Goal: Task Accomplishment & Management: Use online tool/utility

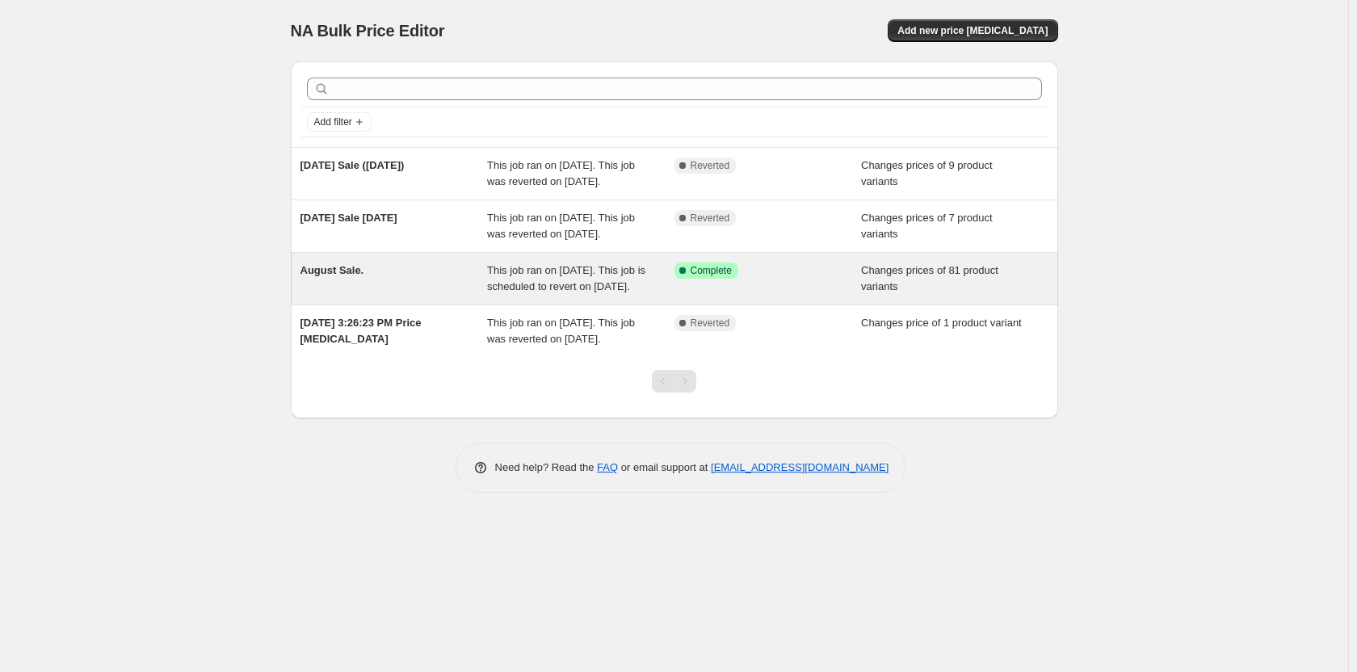
click at [468, 295] on div "August Sale." at bounding box center [393, 279] width 187 height 32
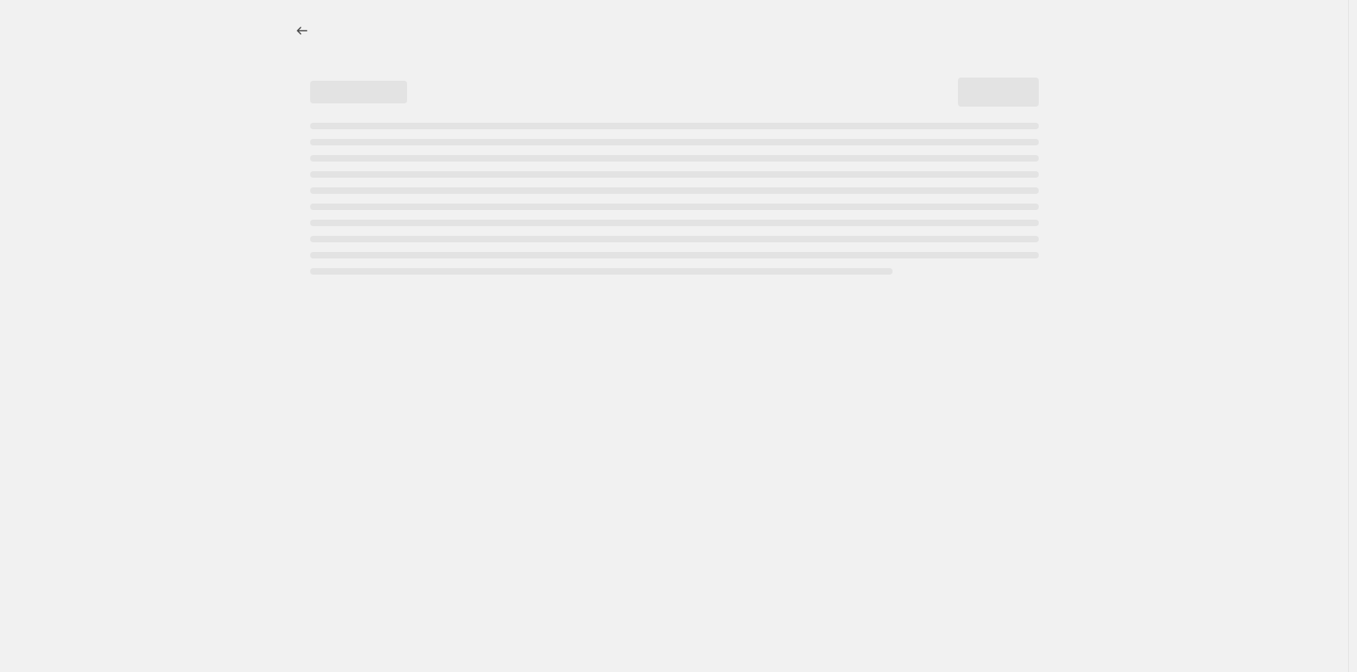
select select "collection"
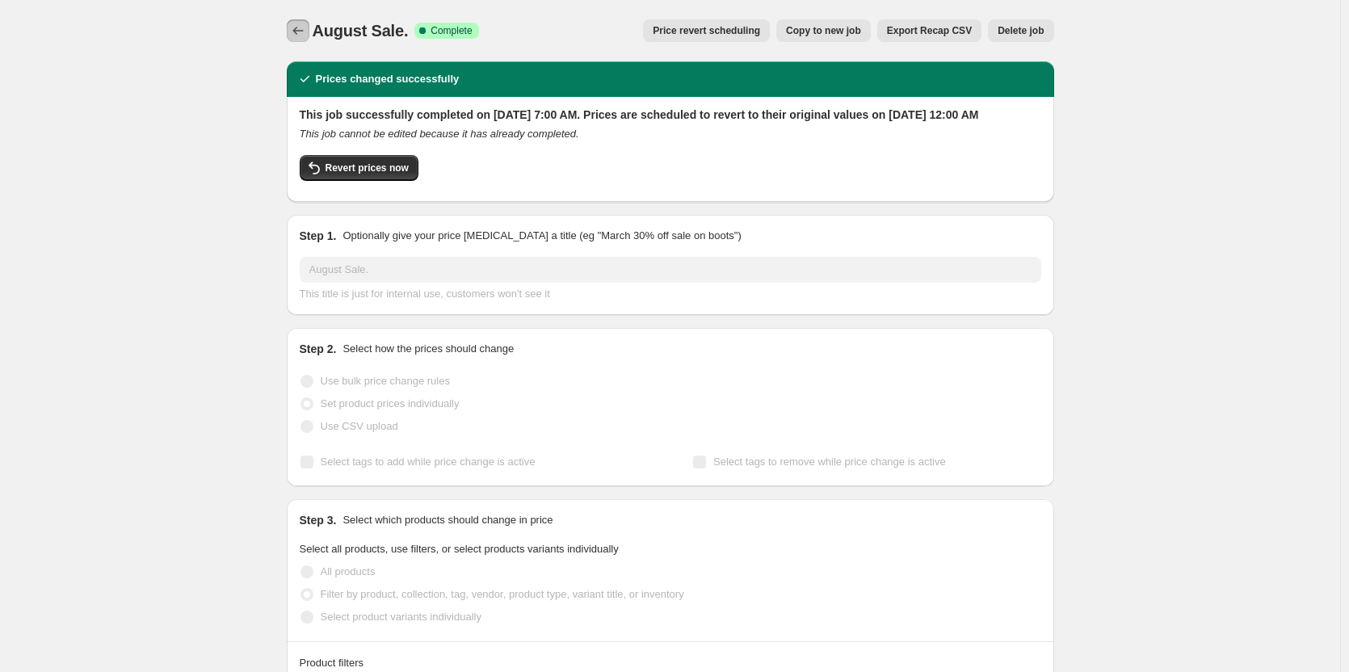
click at [304, 34] on icon "Price change jobs" at bounding box center [298, 31] width 16 height 16
